Goal: Use online tool/utility: Use online tool/utility

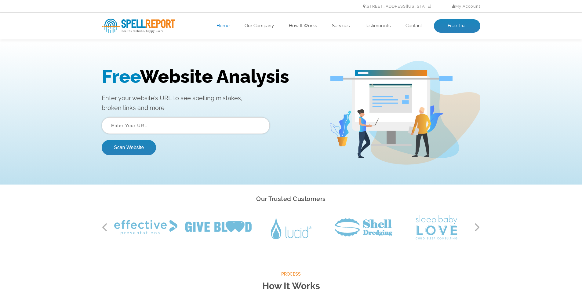
drag, startPoint x: 101, startPoint y: 70, endPoint x: 208, endPoint y: 108, distance: 113.3
click at [208, 108] on div "Free Website Analysis Enter your website’s URL to see spelling mistakes, broken…" at bounding box center [290, 113] width 387 height 104
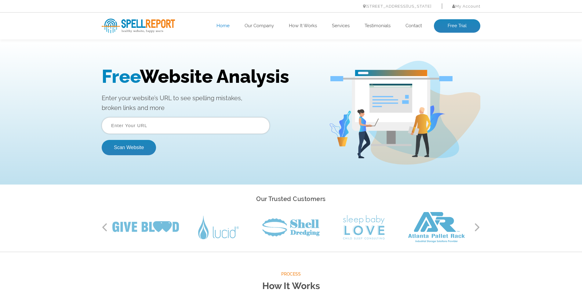
click at [74, 72] on div "Free Website Analysis Enter your website’s URL to see spelling mistakes, broken…" at bounding box center [291, 112] width 582 height 143
drag, startPoint x: 97, startPoint y: 76, endPoint x: 215, endPoint y: 107, distance: 121.5
click at [215, 107] on div "Free Website Analysis Enter your website’s URL to see spelling mistakes, broken…" at bounding box center [290, 113] width 387 height 104
click at [214, 107] on p "Enter your website’s URL to see spelling mistakes, broken links and more" at bounding box center [211, 103] width 218 height 20
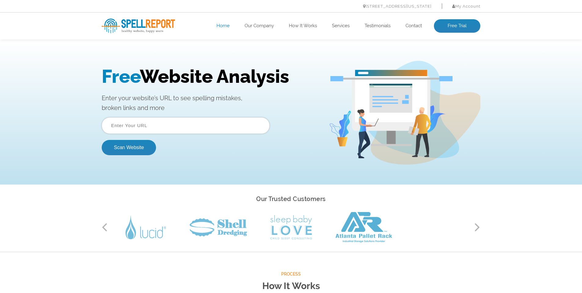
drag, startPoint x: 212, startPoint y: 107, endPoint x: 90, endPoint y: 77, distance: 125.6
click at [90, 77] on div "Free Website Analysis Enter your website’s URL to see spelling mistakes, broken…" at bounding box center [291, 112] width 582 height 143
drag, startPoint x: 136, startPoint y: 122, endPoint x: 147, endPoint y: 116, distance: 12.7
click at [136, 122] on input "text" at bounding box center [186, 125] width 168 height 16
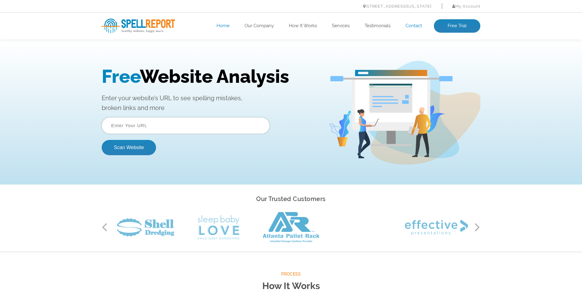
click at [409, 26] on link "Contact" at bounding box center [413, 26] width 16 height 6
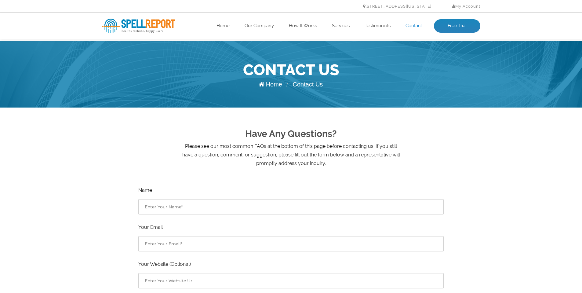
click at [134, 26] on img at bounding box center [138, 26] width 73 height 15
